Goal: Task Accomplishment & Management: Use online tool/utility

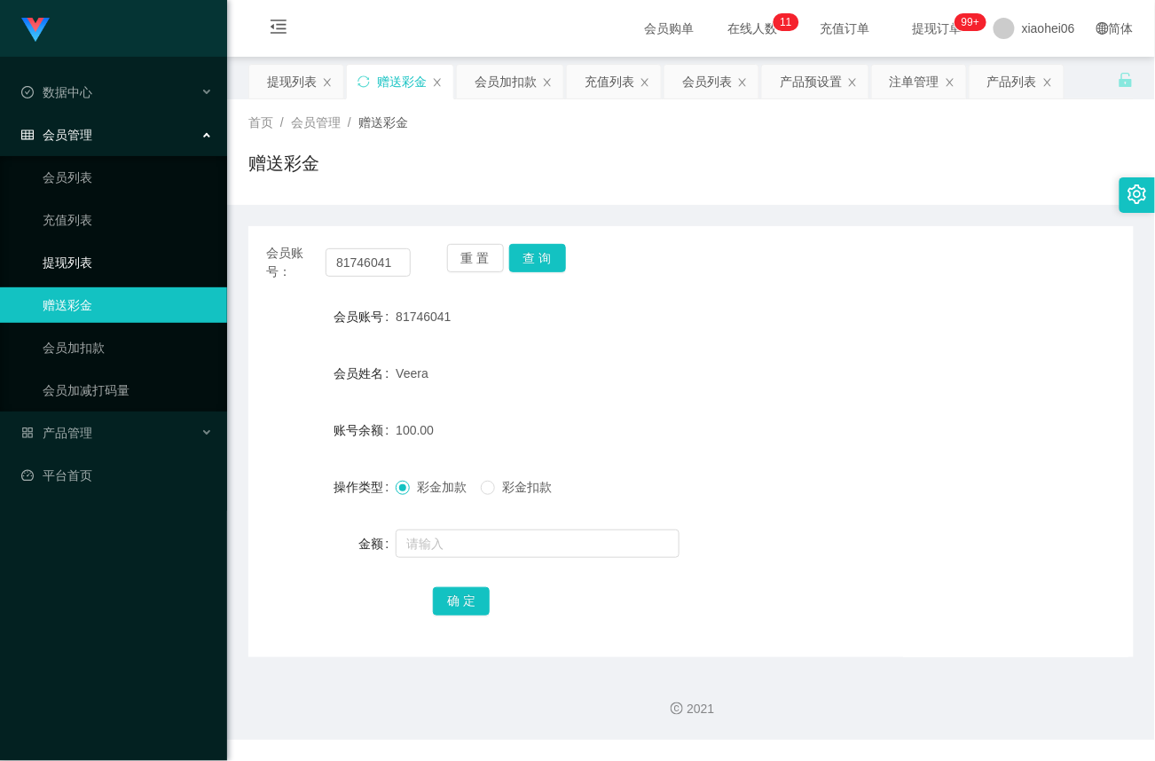
click at [99, 245] on link "提现列表" at bounding box center [128, 262] width 170 height 35
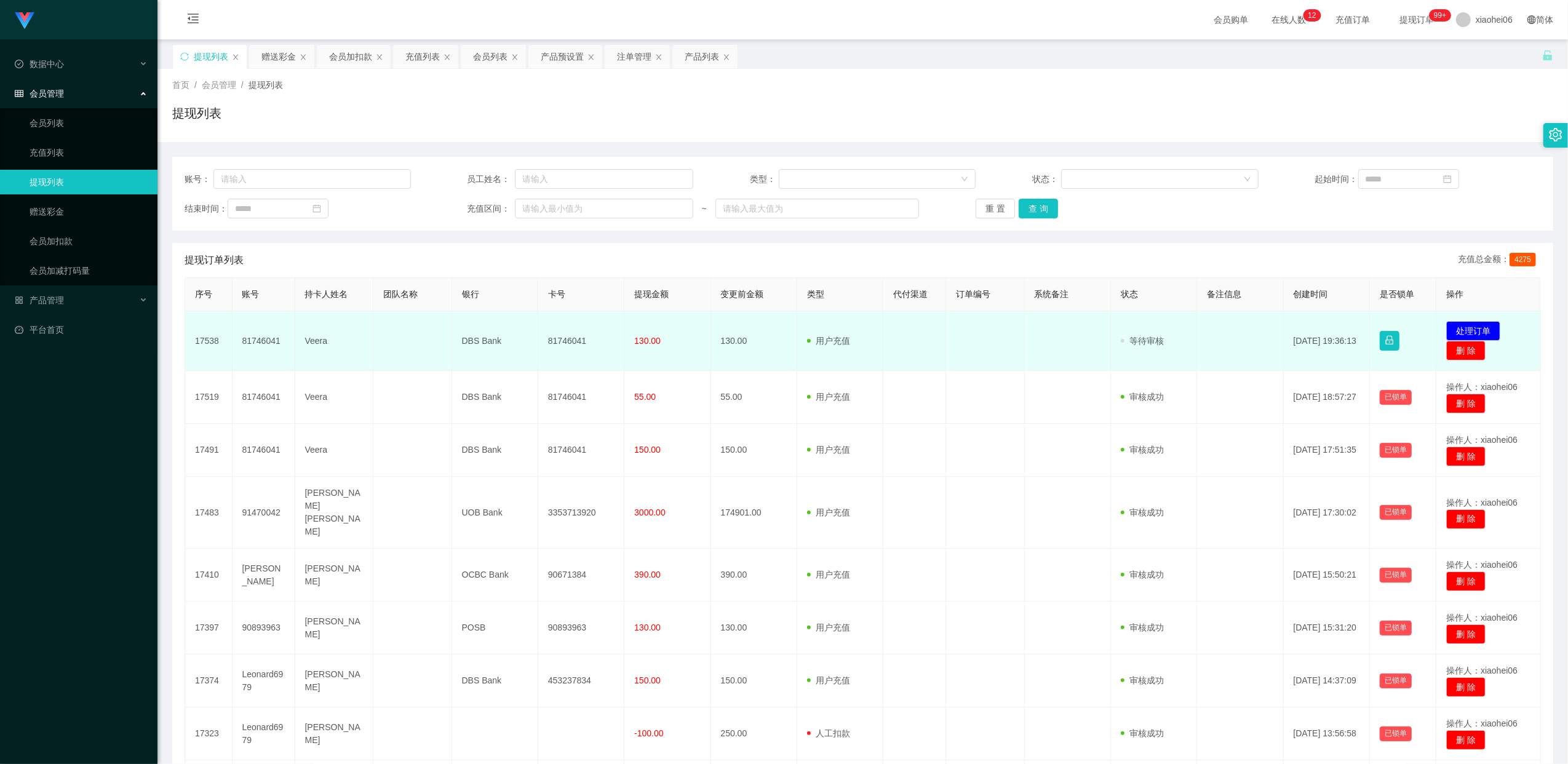
click at [569, 338] on td "81746041" at bounding box center [581, 341] width 86 height 60
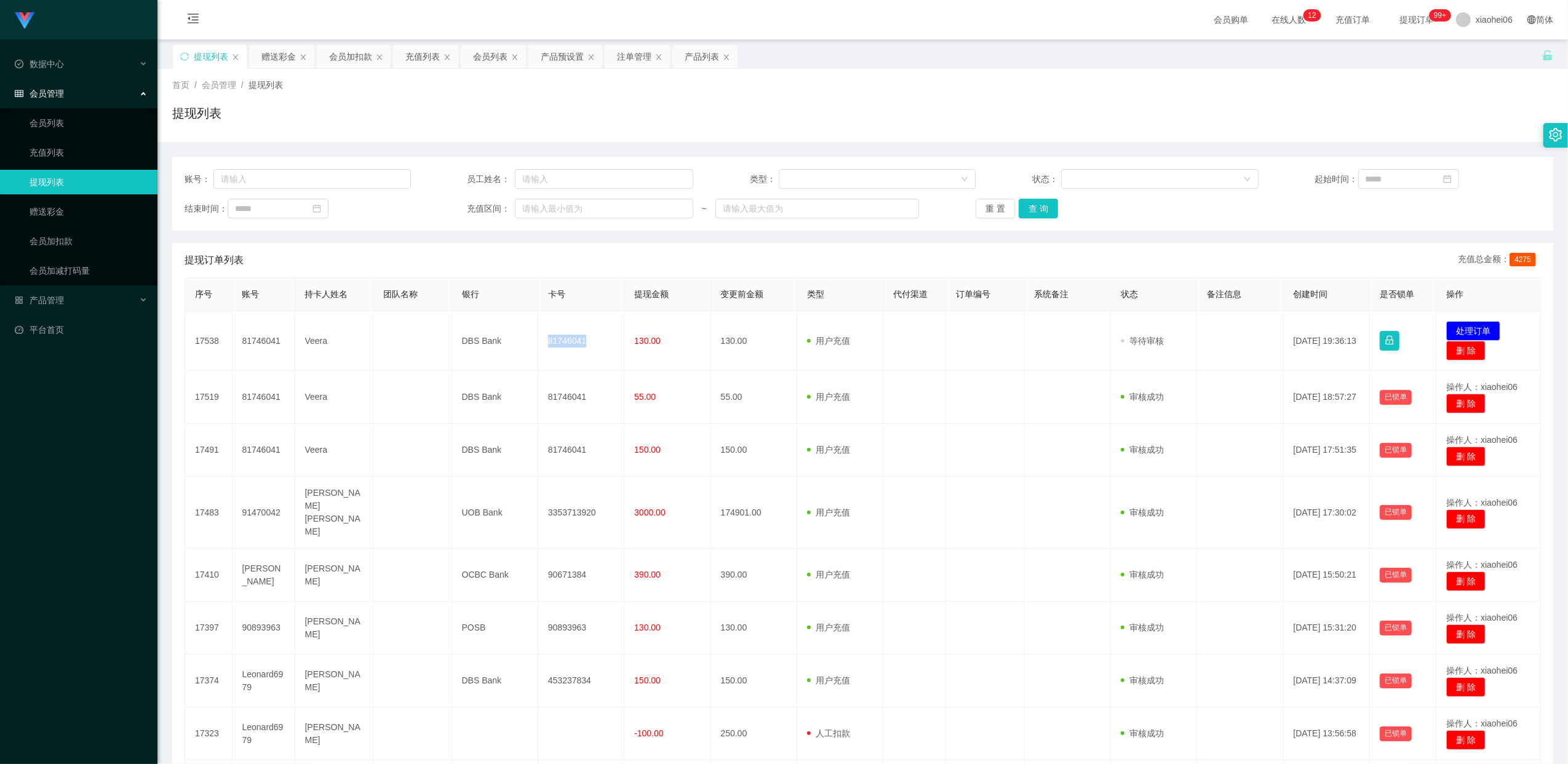
copy td "81746041"
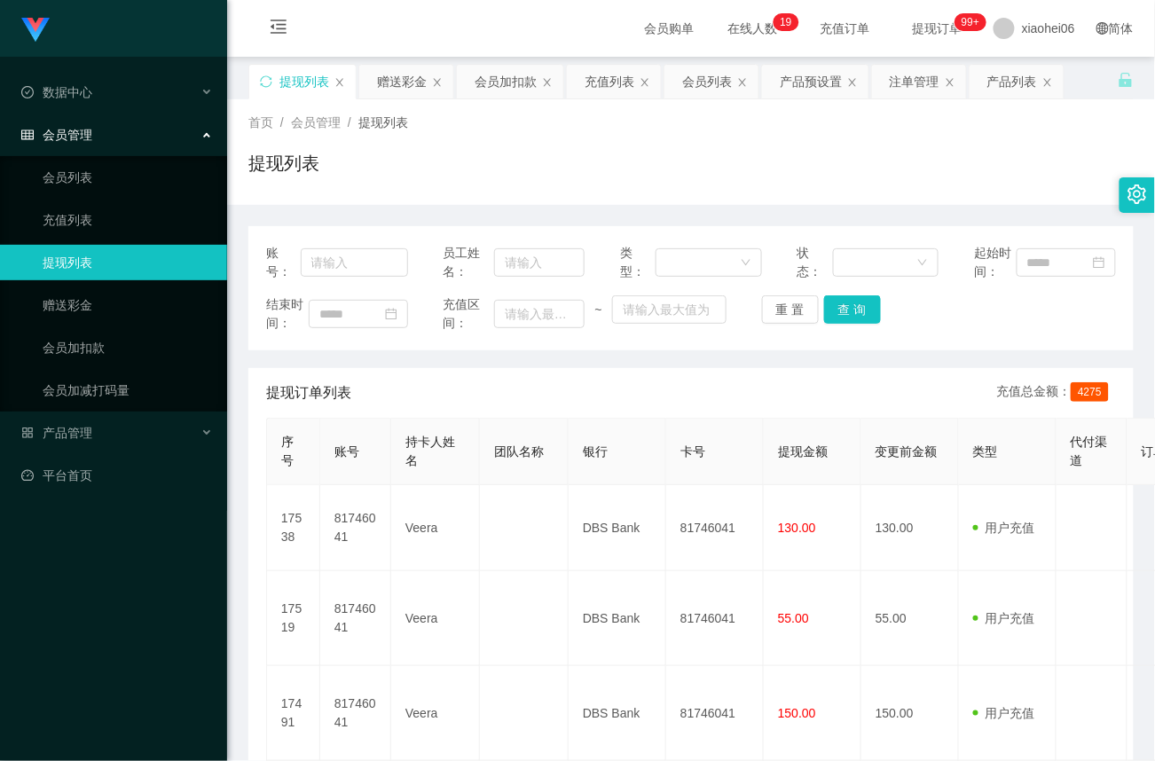
click at [487, 156] on div "提现列表" at bounding box center [690, 170] width 885 height 41
click at [701, 158] on div "提现列表" at bounding box center [690, 170] width 885 height 41
click at [468, 147] on div "首页 / 会员管理 / 提现列表 / 提现列表" at bounding box center [690, 152] width 885 height 77
click at [344, 256] on input "text" at bounding box center [354, 262] width 107 height 28
paste input "81746041"
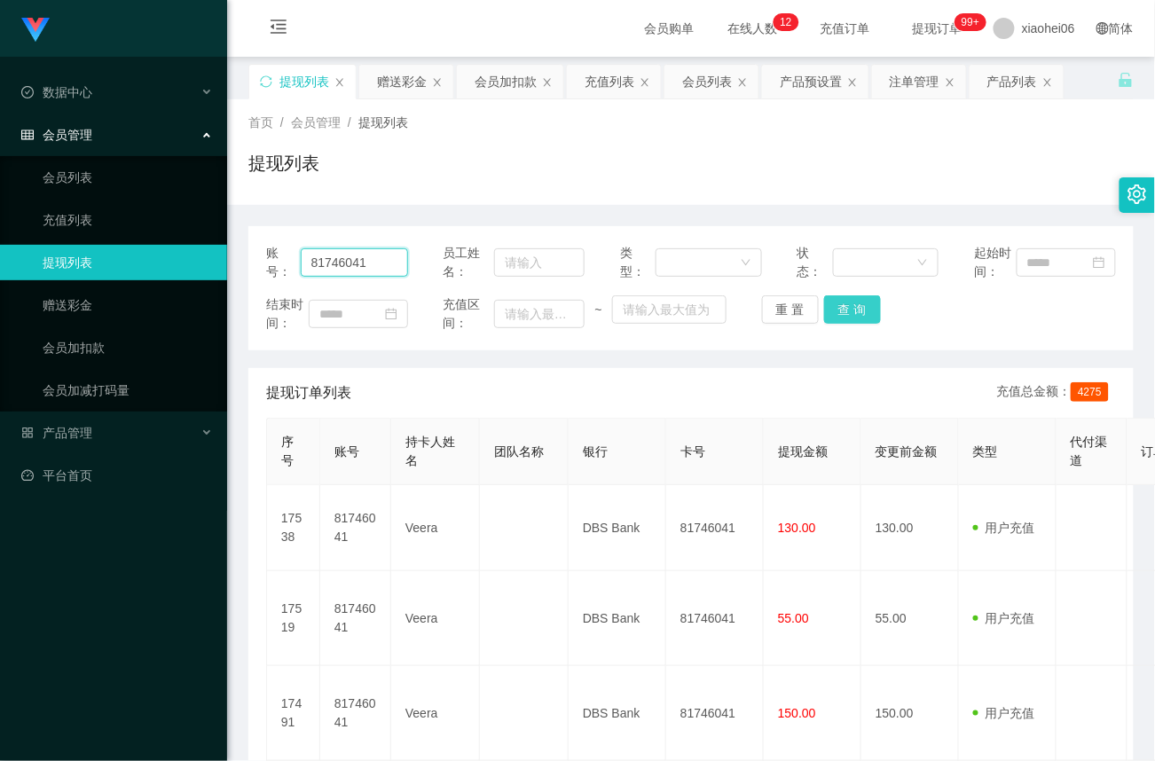
type input "81746041"
click at [855, 306] on button "查 询" at bounding box center [852, 309] width 57 height 28
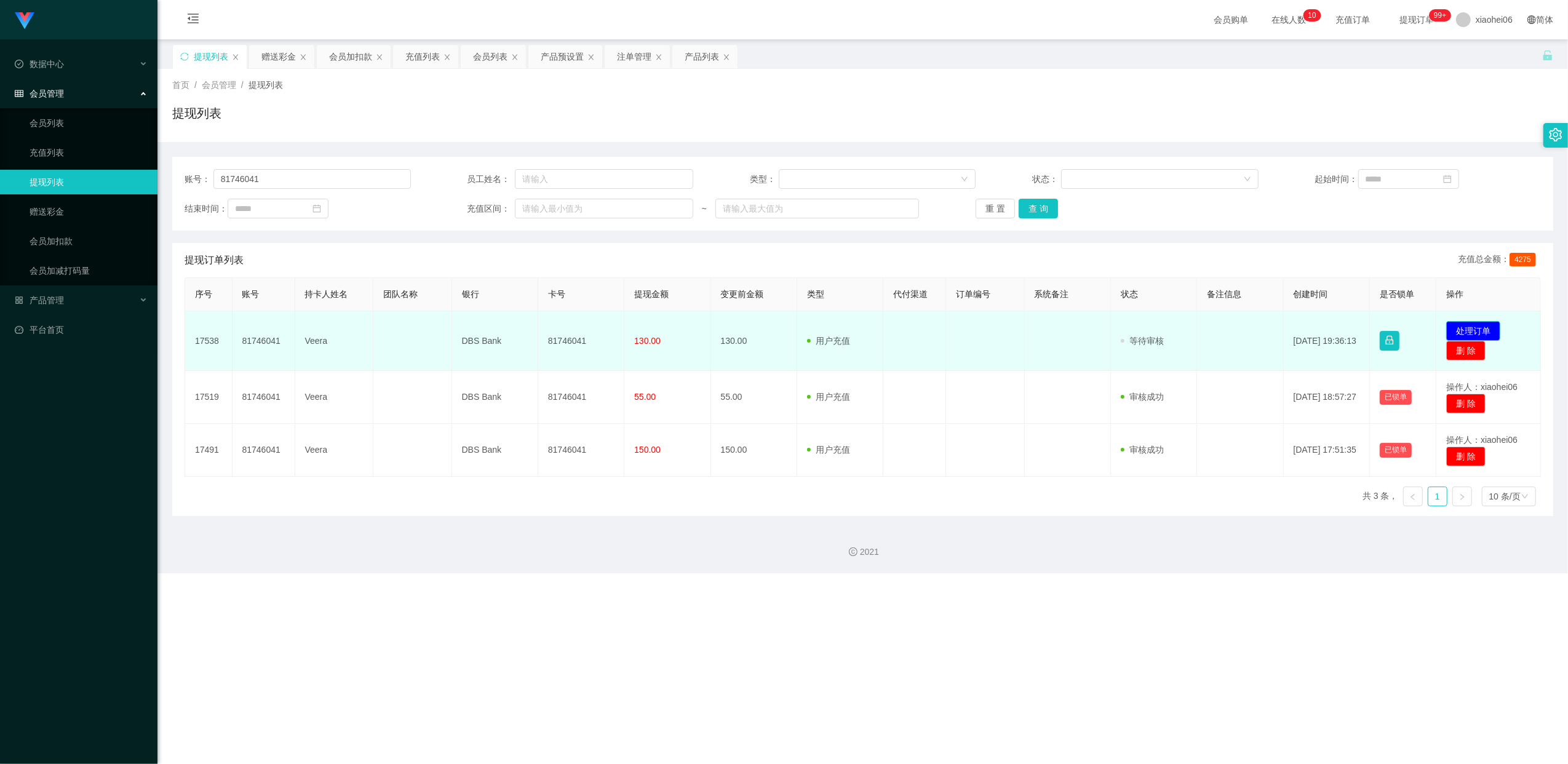
click at [1473, 326] on button "处理订单" at bounding box center [1474, 331] width 54 height 19
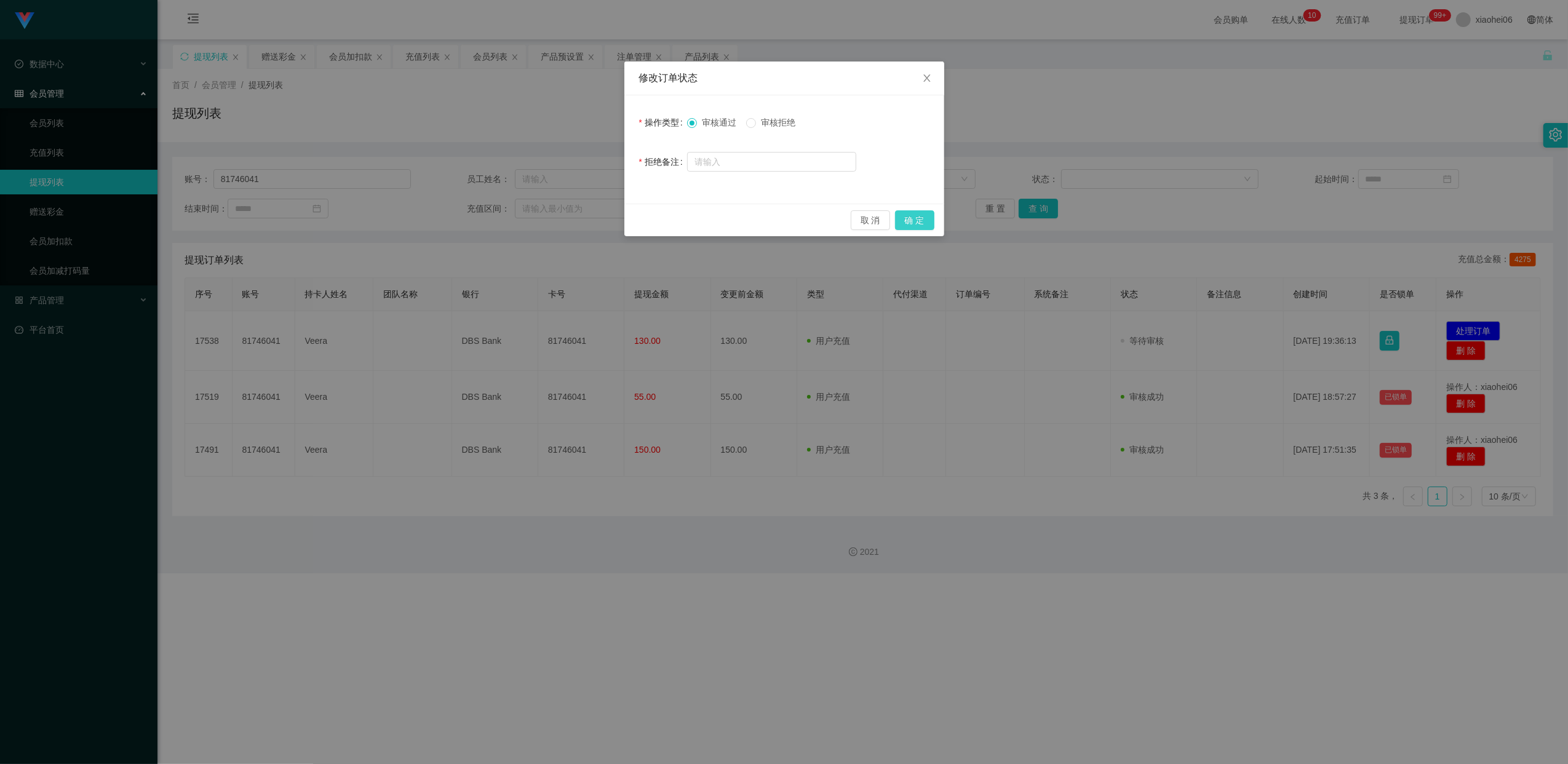
click at [913, 217] on button "确 定" at bounding box center [915, 220] width 40 height 19
